Goal: Transaction & Acquisition: Purchase product/service

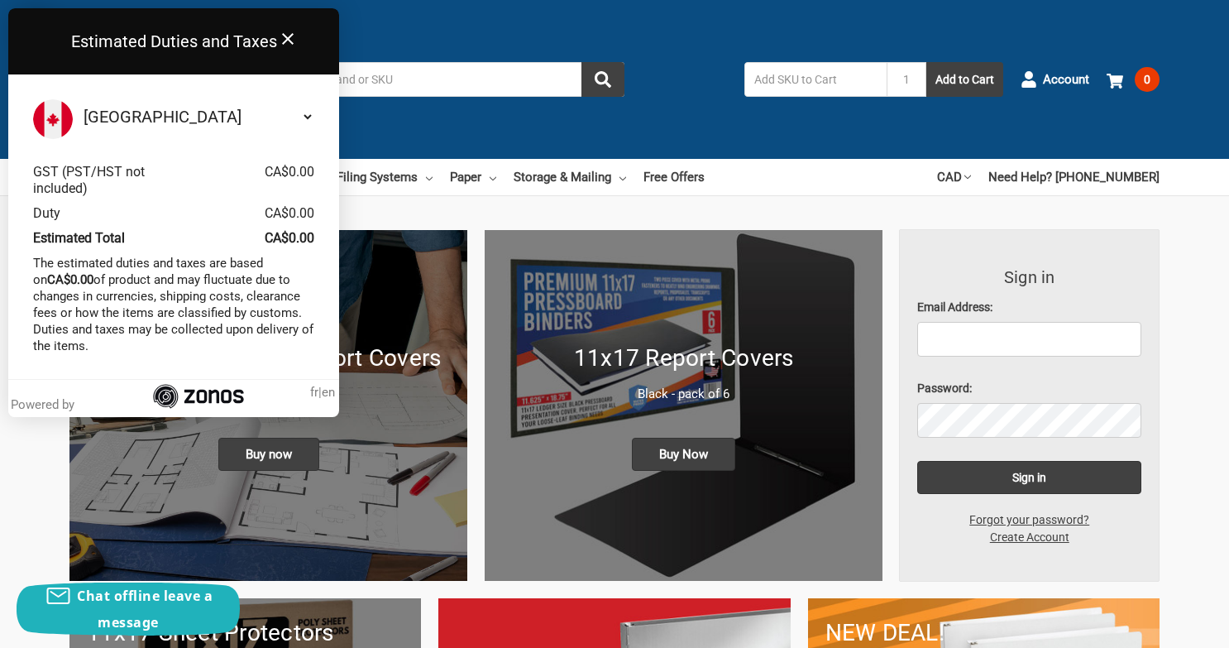
click at [806, 85] on input "text" at bounding box center [815, 79] width 142 height 35
type input "clear plastic sleeves"
click at [926, 62] on button "Add to Cart" at bounding box center [964, 79] width 77 height 35
click at [283, 31] on icon "Close" at bounding box center [288, 39] width 20 height 20
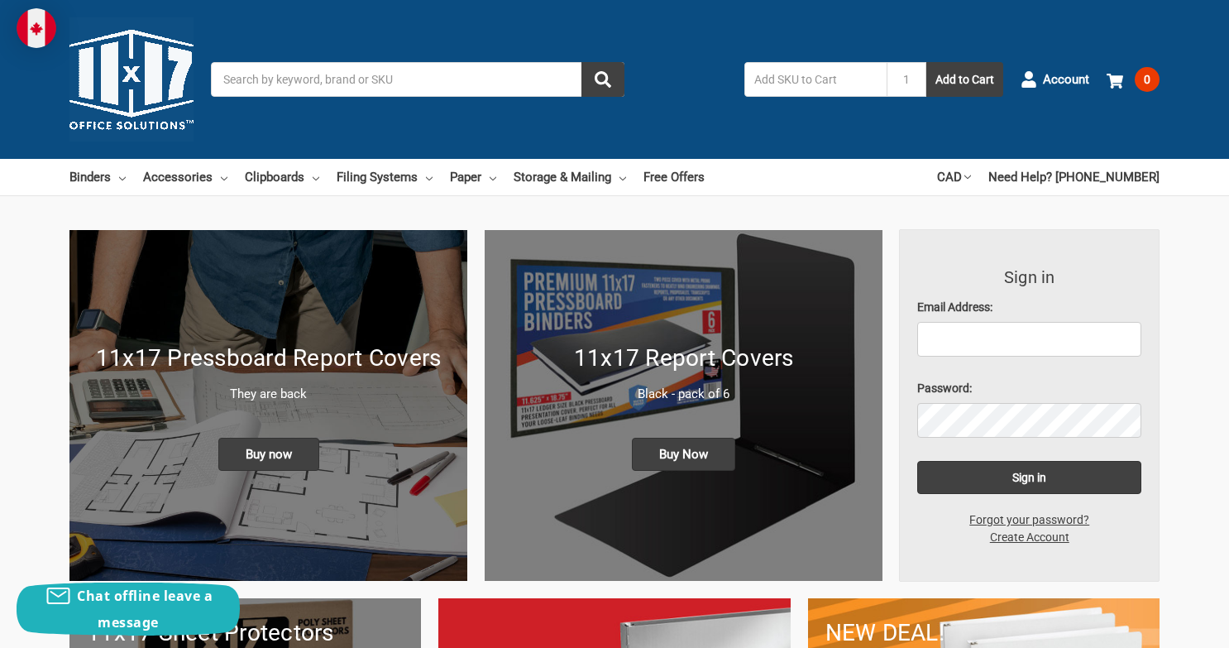
click at [257, 77] on input "Search" at bounding box center [418, 79] width 414 height 35
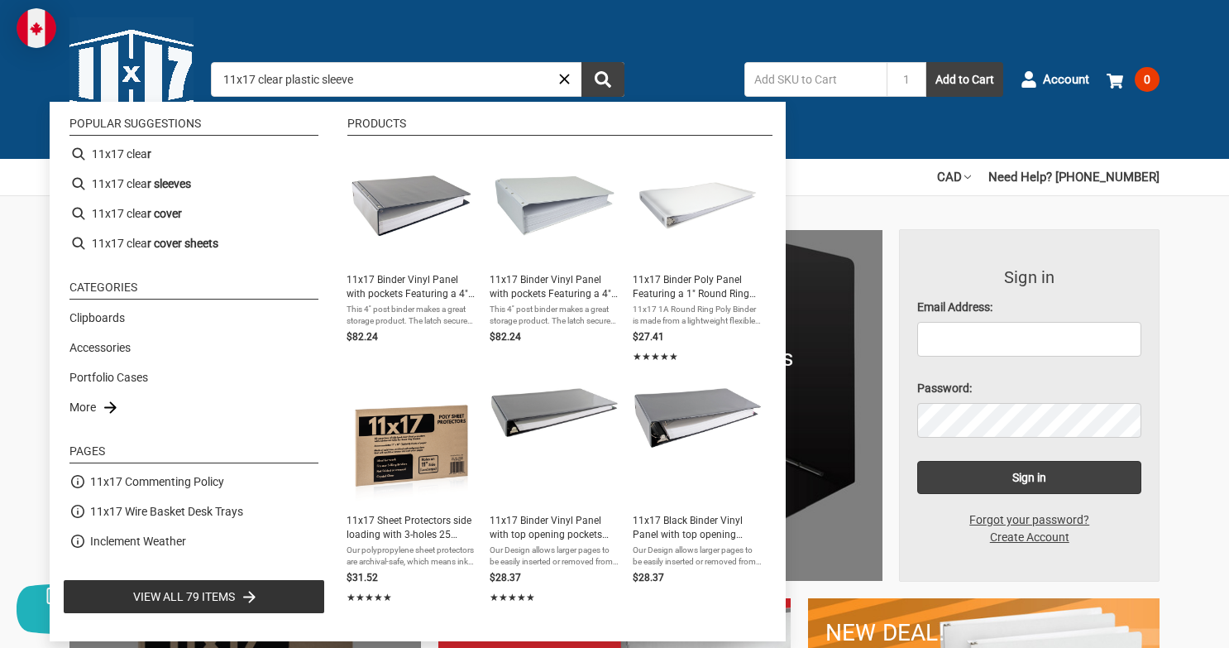
type input "11x17 clear plastic sleeves"
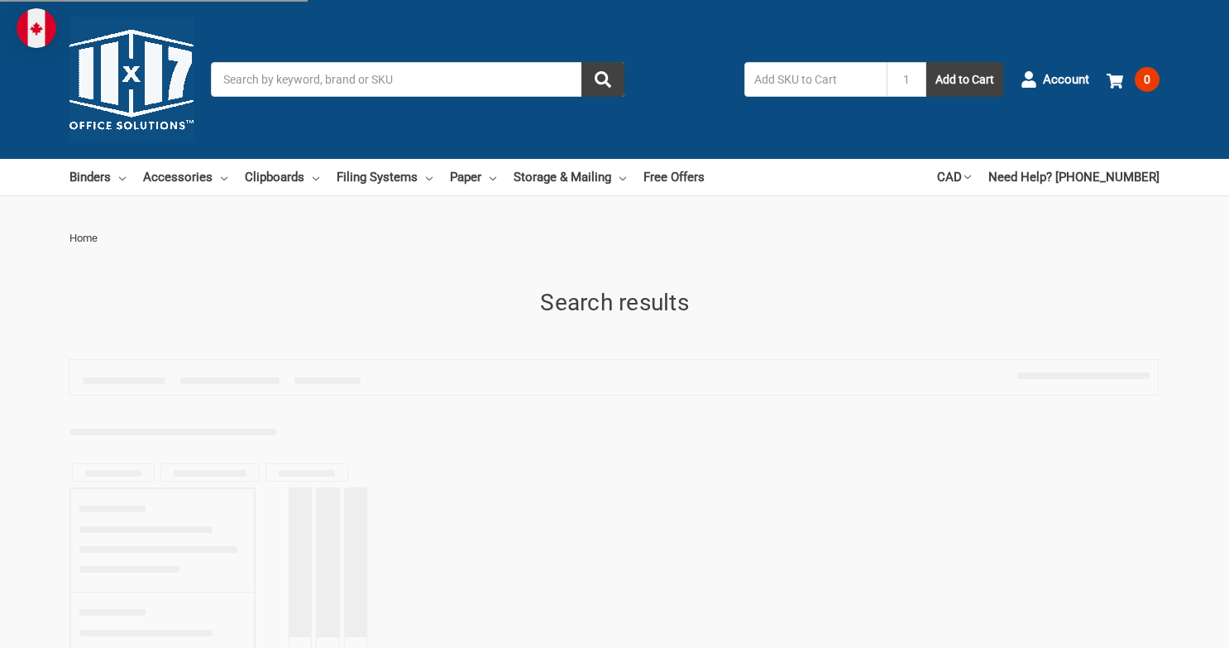
type input "11x17 clear plastic sleeves"
